Goal: Use online tool/utility

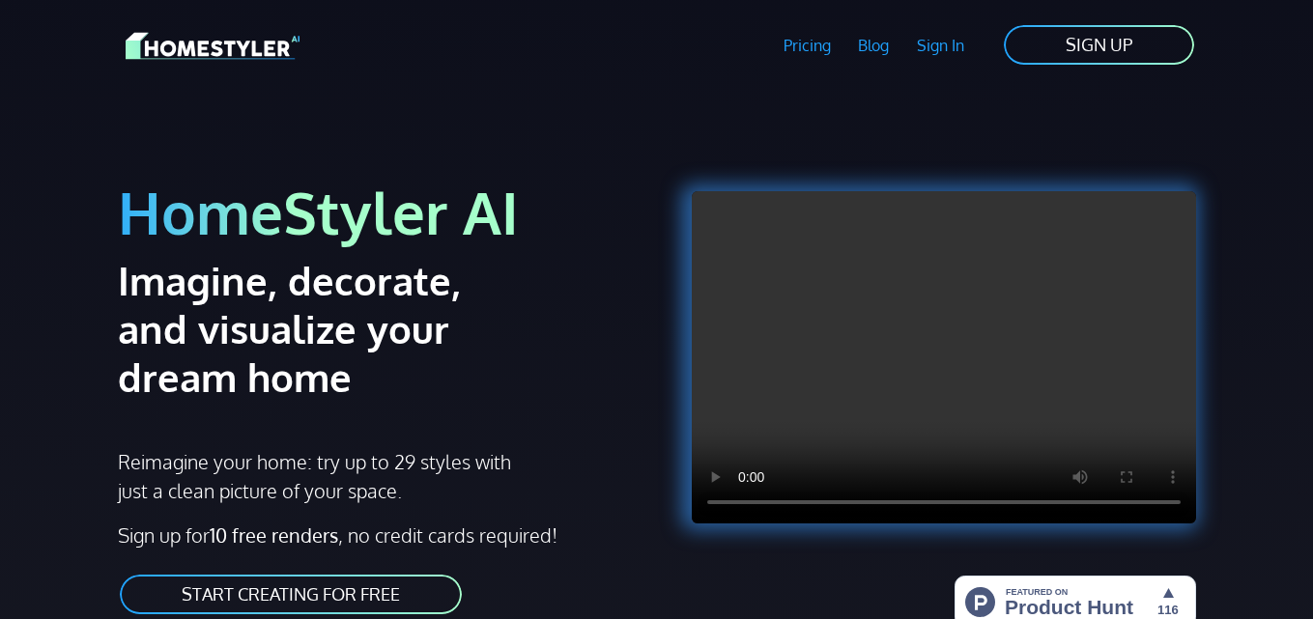
click at [390, 595] on link "START CREATING FOR FREE" at bounding box center [291, 594] width 346 height 43
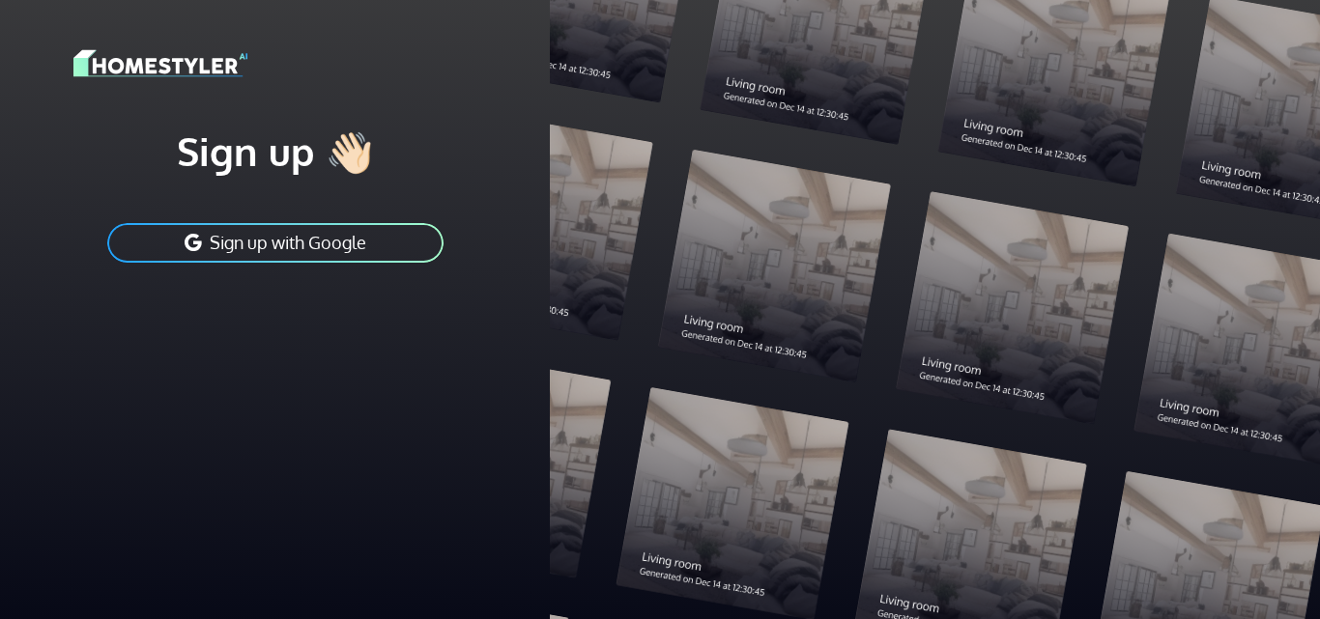
click at [326, 244] on button "Sign up with Google" at bounding box center [275, 242] width 340 height 43
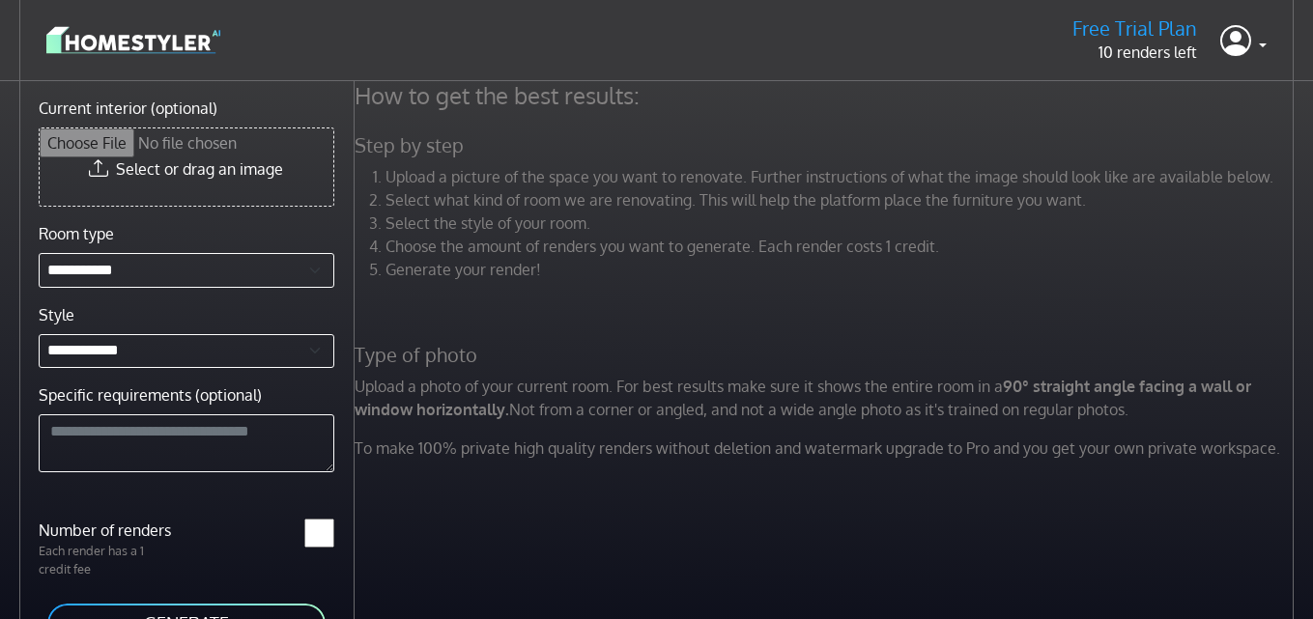
click at [408, 573] on div "How to get the best results: Step by step Upload a picture of the space you wan…" at bounding box center [834, 390] width 959 height 619
click at [344, 542] on div "*" at bounding box center [266, 549] width 159 height 60
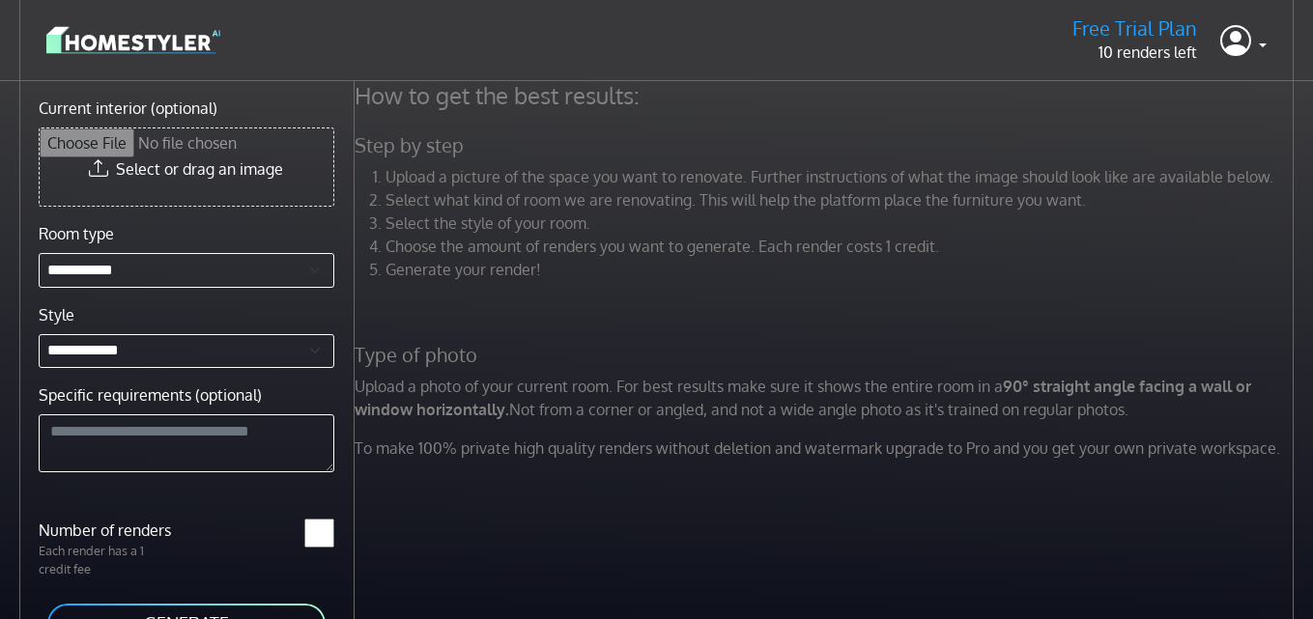
click at [344, 542] on div "*" at bounding box center [266, 549] width 159 height 60
click at [502, 511] on div "How to get the best results: Step by step Upload a picture of the space you wan…" at bounding box center [834, 390] width 959 height 619
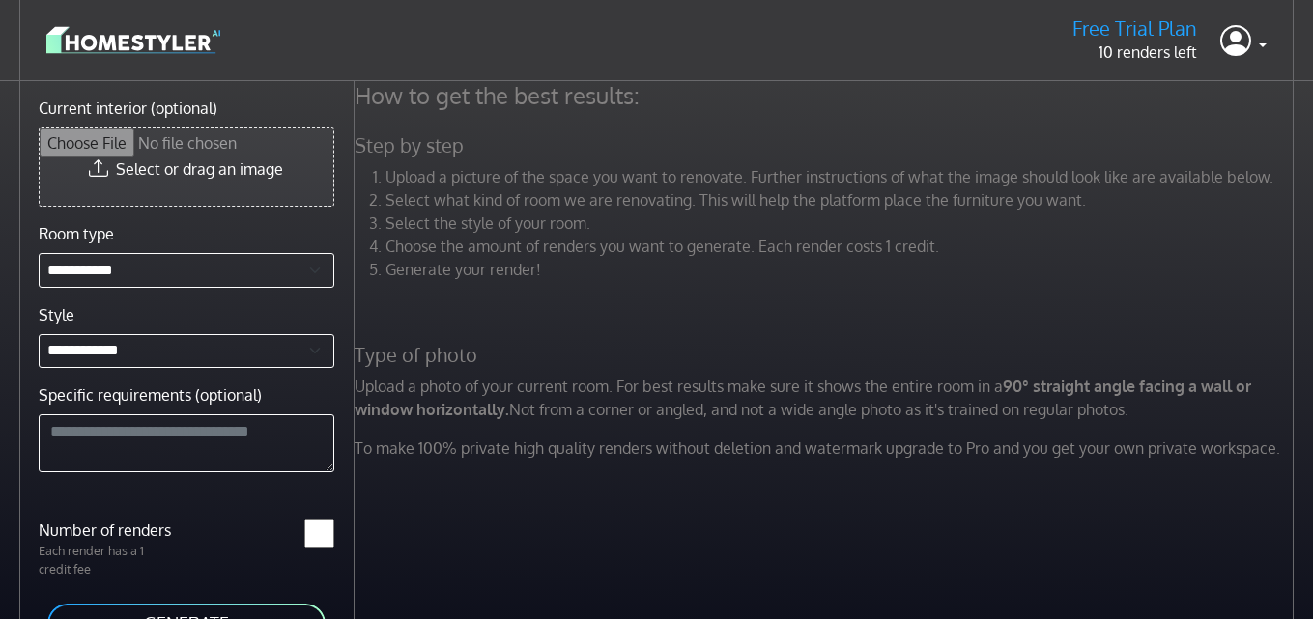
click at [274, 161] on input "Current interior (optional)" at bounding box center [187, 167] width 294 height 77
click at [232, 170] on input "Current interior (optional)" at bounding box center [187, 167] width 294 height 77
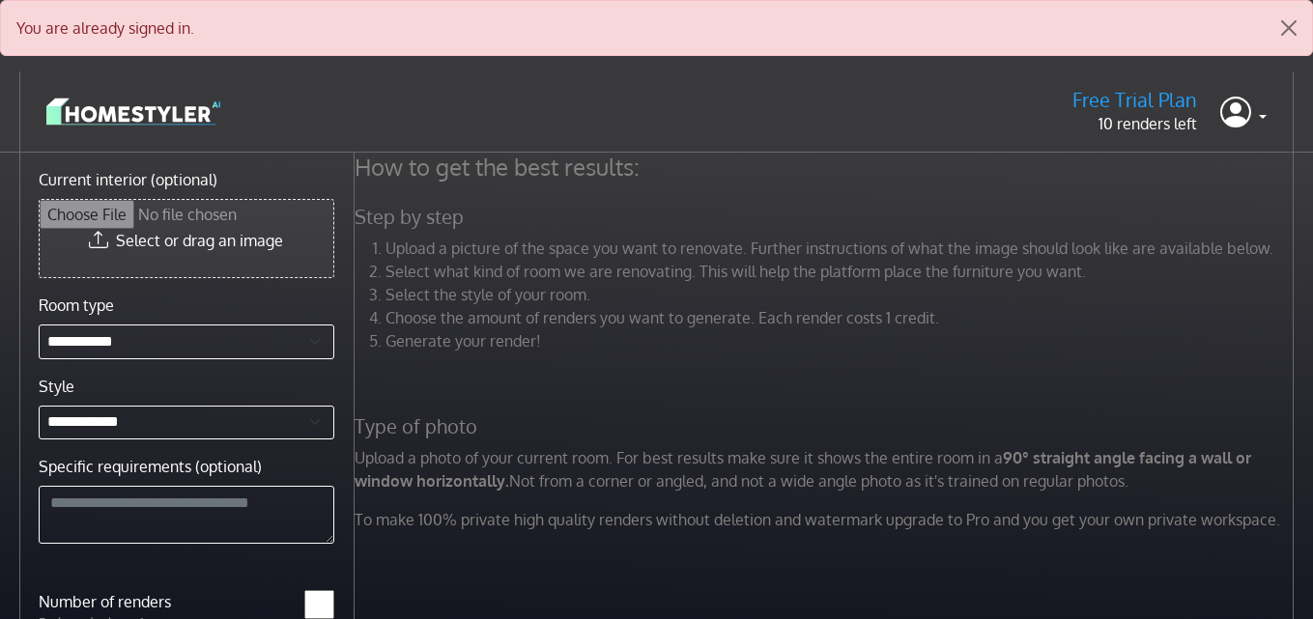
click at [193, 236] on input "Current interior (optional)" at bounding box center [187, 238] width 294 height 77
type input "**********"
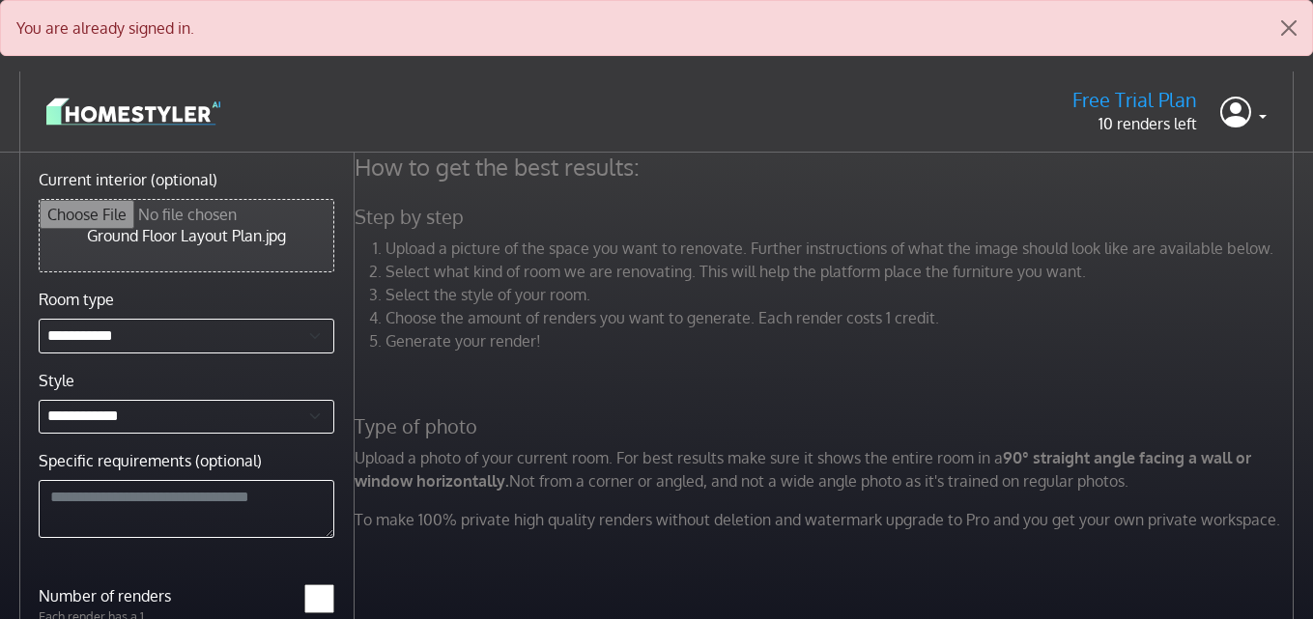
click at [228, 249] on input "Current interior (optional)" at bounding box center [187, 236] width 294 height 72
